Goal: Information Seeking & Learning: Check status

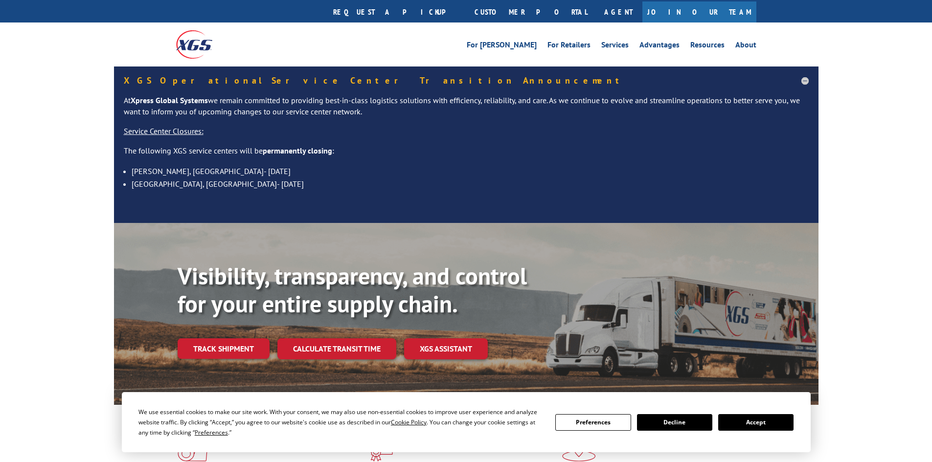
scroll to position [147, 0]
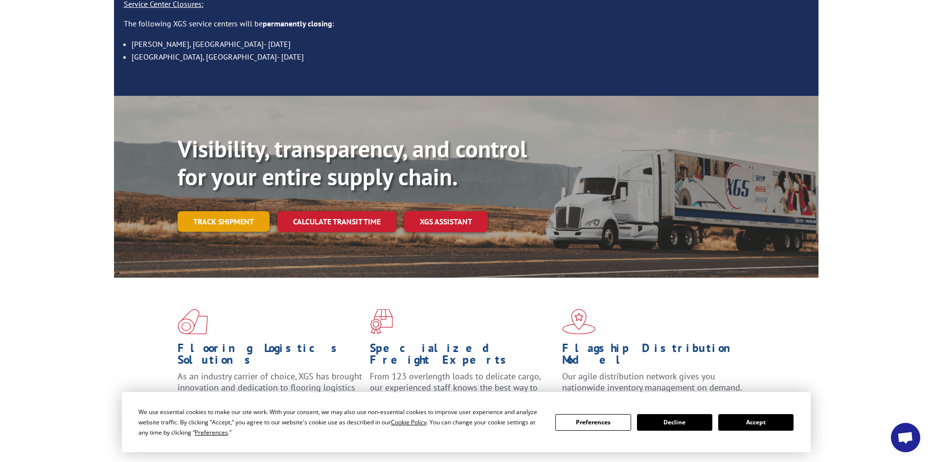
click at [220, 211] on link "Track shipment" at bounding box center [224, 221] width 92 height 21
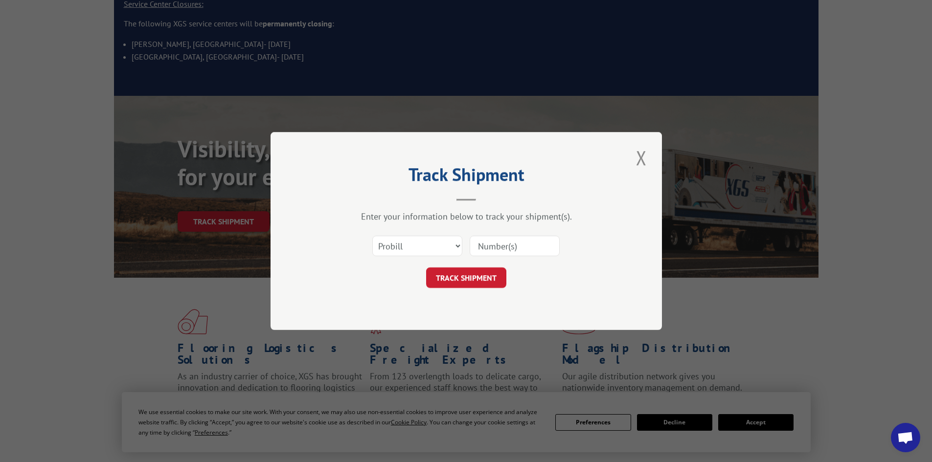
paste input "07282624061730464"
type input "07282624061730464"
click at [466, 279] on button "TRACK SHIPMENT" at bounding box center [466, 278] width 80 height 21
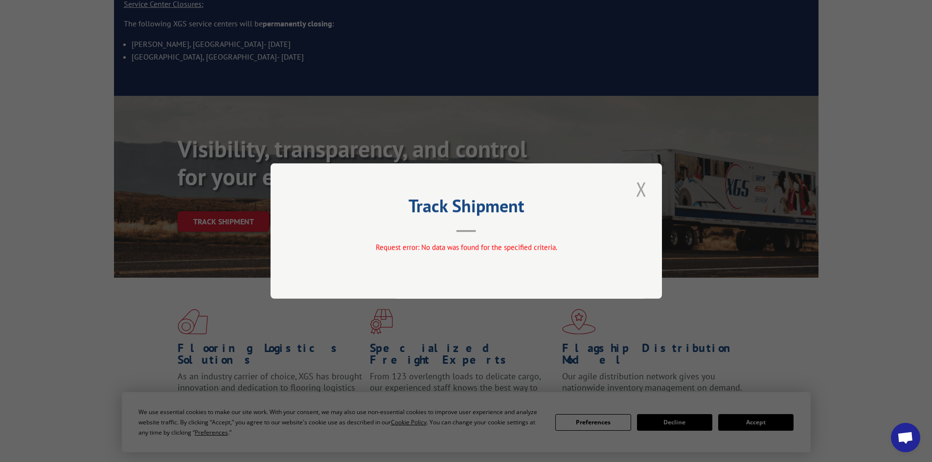
click at [642, 193] on button "Close modal" at bounding box center [641, 189] width 17 height 27
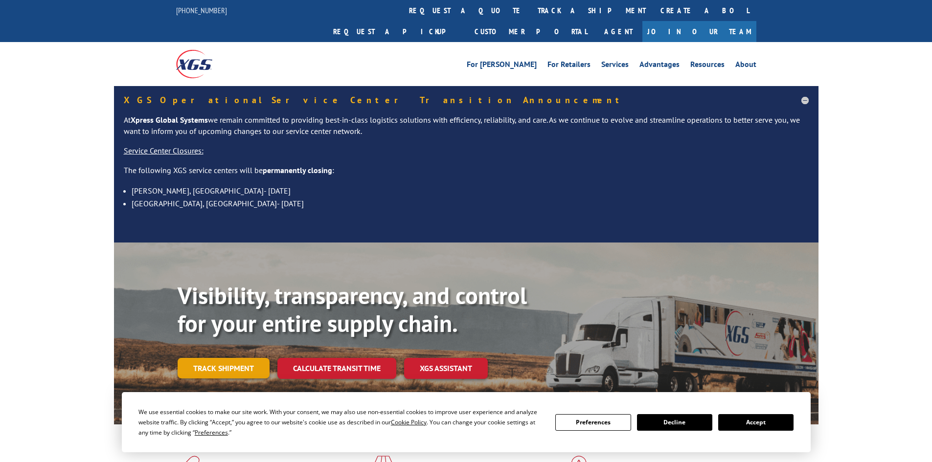
click at [234, 358] on link "Track shipment" at bounding box center [224, 368] width 92 height 21
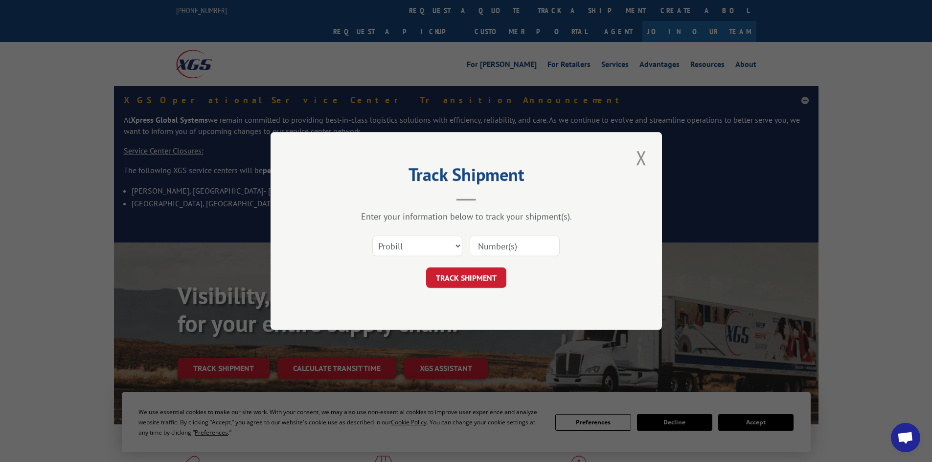
paste input "07282624061730464"
type input "07282624061730464"
click at [464, 273] on button "TRACK SHIPMENT" at bounding box center [466, 278] width 80 height 21
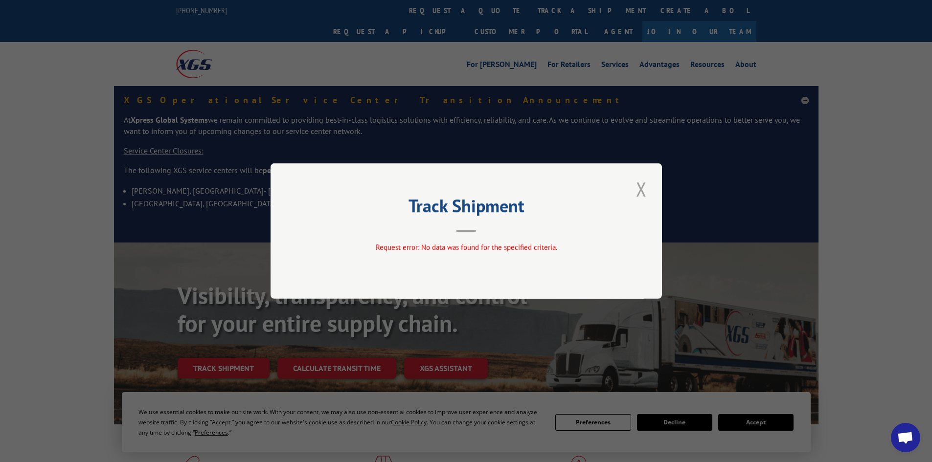
click at [643, 189] on button "Close modal" at bounding box center [641, 189] width 17 height 27
